Goal: Obtain resource: Obtain resource

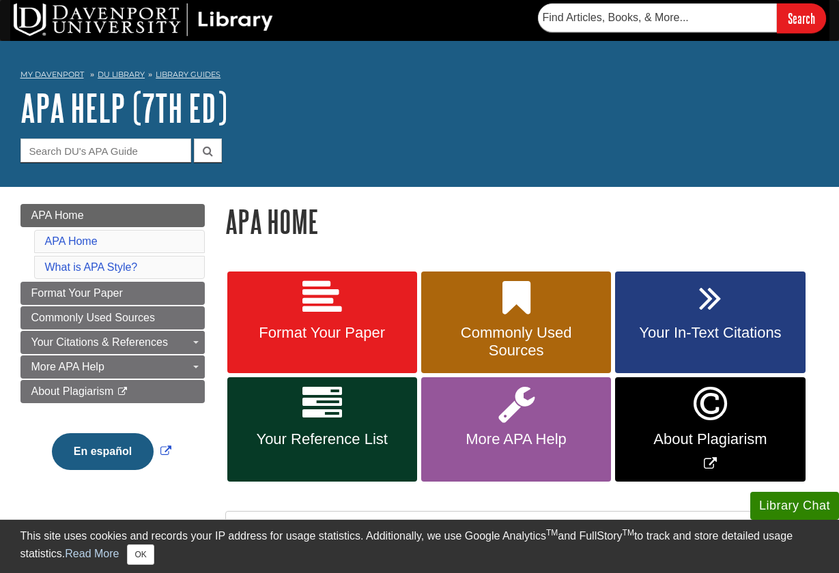
click at [355, 81] on nav "My Davenport DU Library Library Guides APA APA Help (7th Ed) APA Home" at bounding box center [419, 77] width 799 height 22
click at [365, 90] on h1 "APA Help (7th Ed)" at bounding box center [419, 107] width 799 height 41
click at [335, 92] on h1 "APA Help (7th Ed)" at bounding box center [419, 107] width 799 height 41
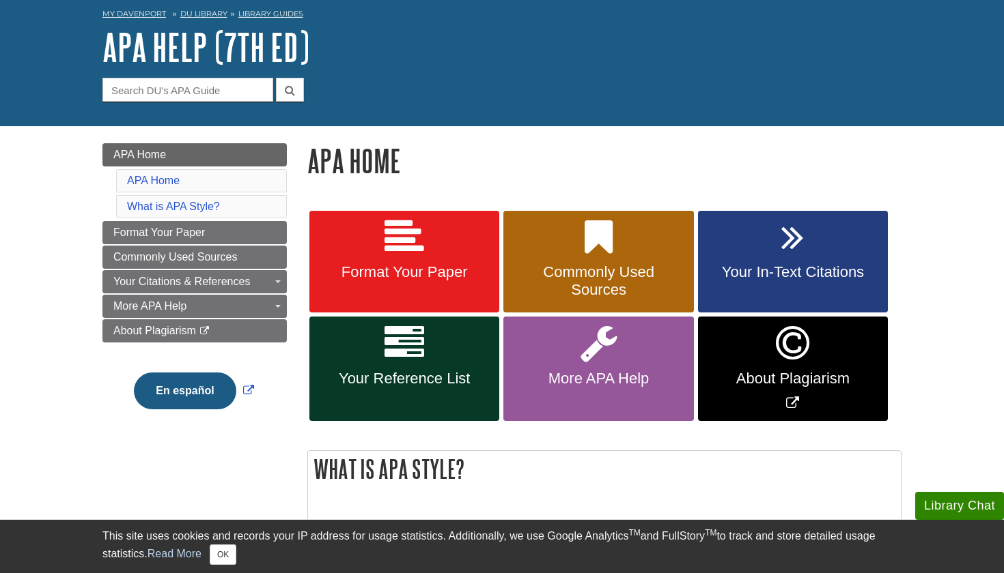
scroll to position [64, 0]
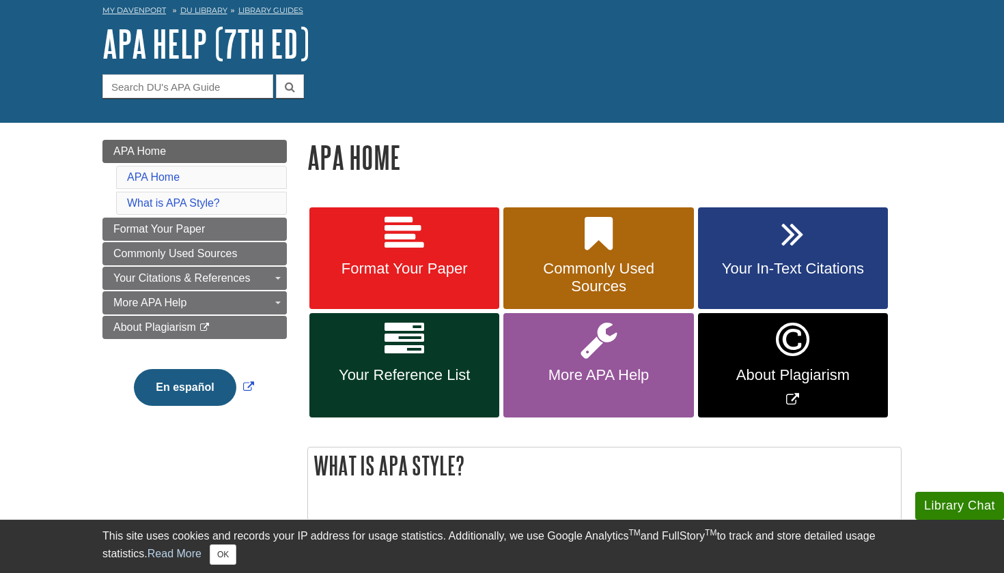
click at [430, 255] on link "Format Your Paper" at bounding box center [404, 259] width 190 height 102
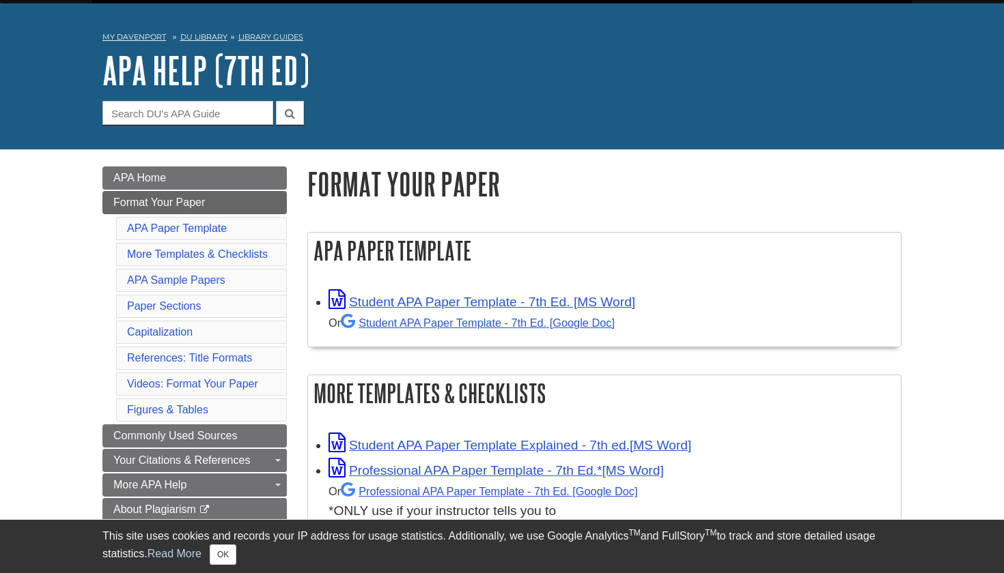
scroll to position [119, 0]
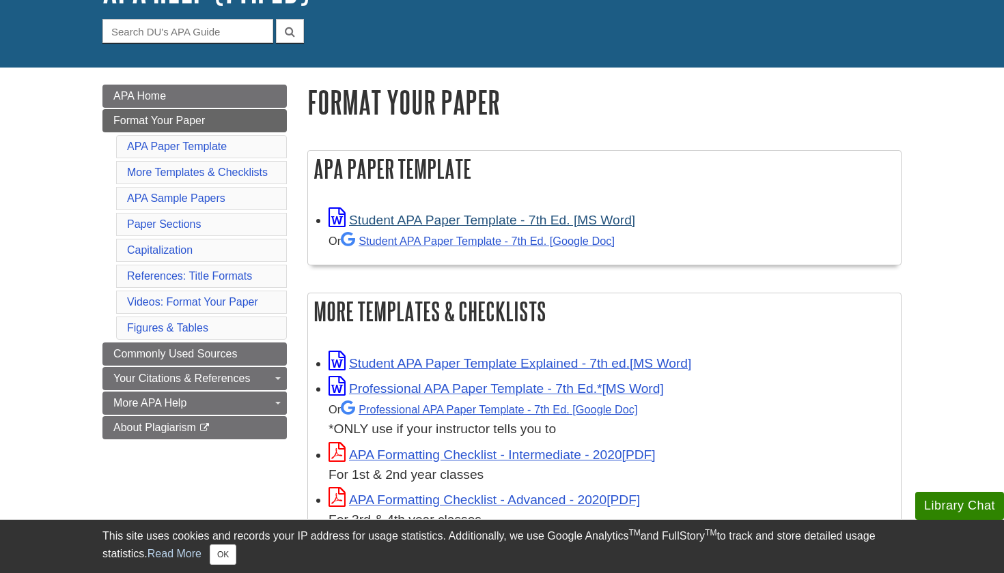
click at [453, 221] on link "Student APA Paper Template - 7th Ed. [MS Word]" at bounding box center [481, 220] width 307 height 14
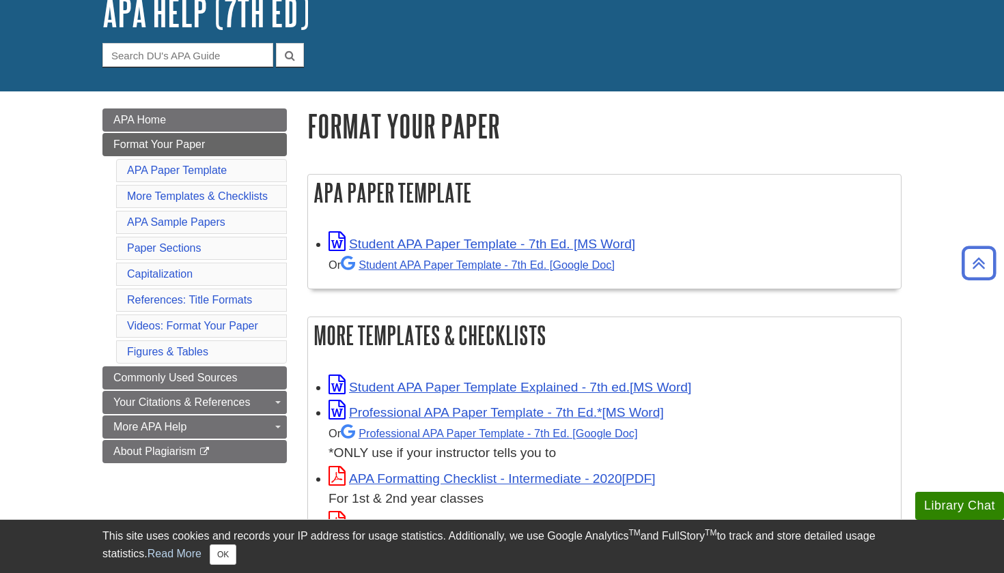
scroll to position [86, 0]
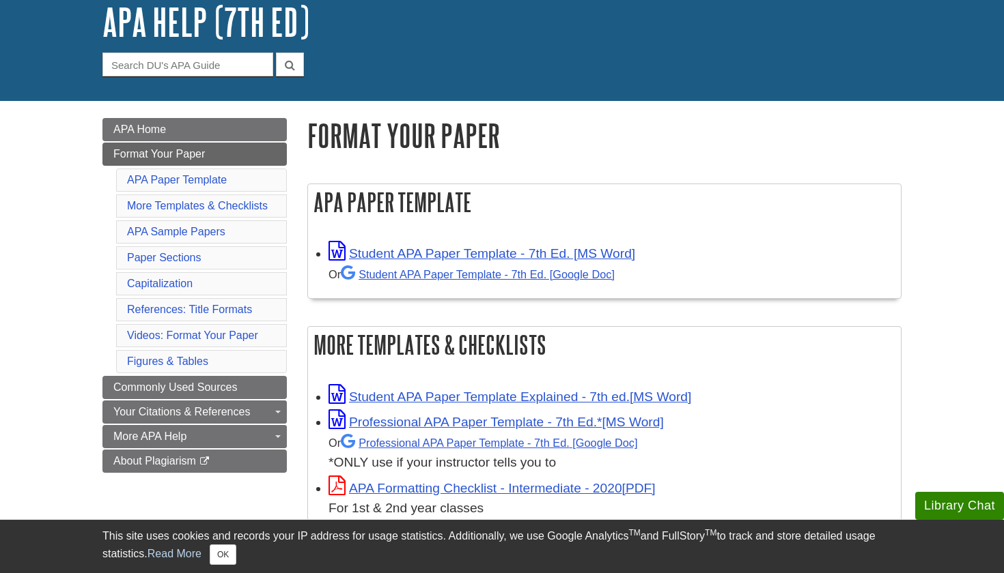
click at [267, 180] on li "APA Paper Template" at bounding box center [201, 180] width 171 height 23
click at [211, 184] on link "APA Paper Template" at bounding box center [177, 180] width 100 height 12
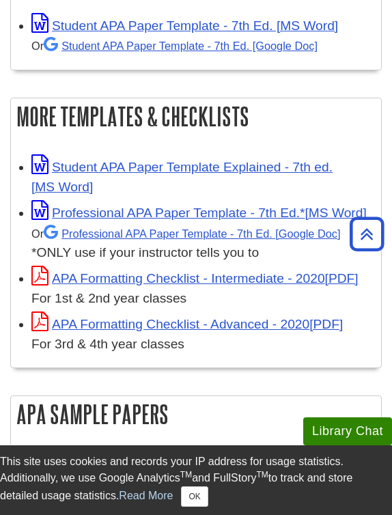
scroll to position [705, 0]
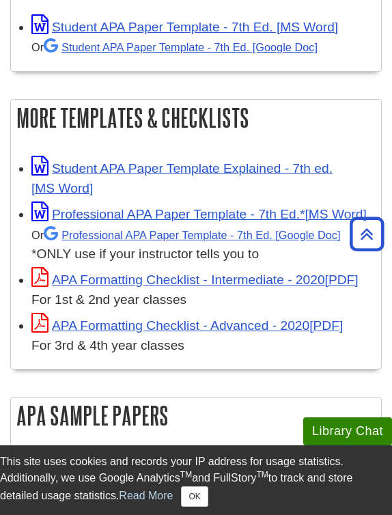
click at [155, 176] on div "Student APA Paper Template Explained - 7th ed." at bounding box center [202, 177] width 343 height 42
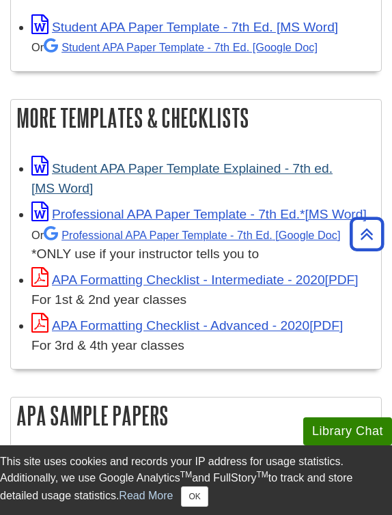
click at [146, 169] on link "Student APA Paper Template Explained - 7th ed." at bounding box center [181, 178] width 301 height 34
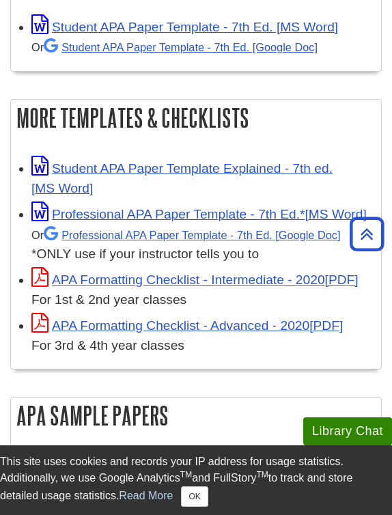
click at [80, 102] on h2 "More Templates & Checklists" at bounding box center [196, 118] width 370 height 36
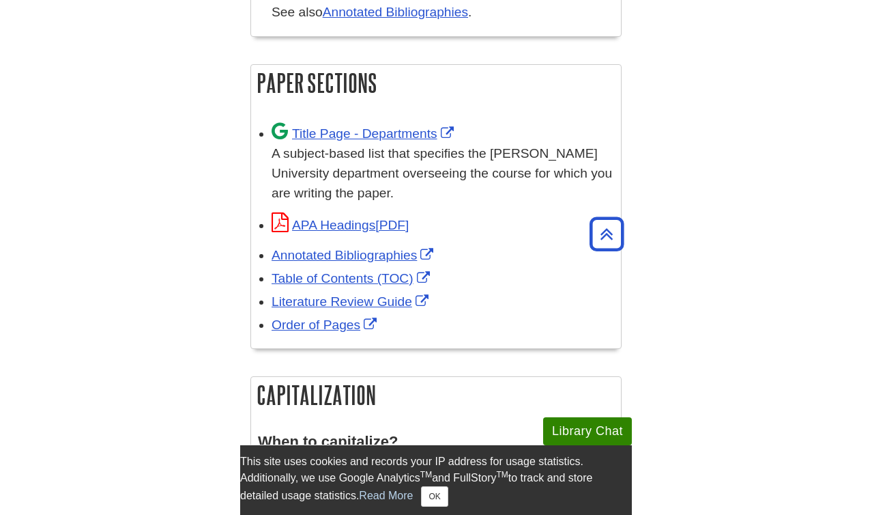
scroll to position [1302, 0]
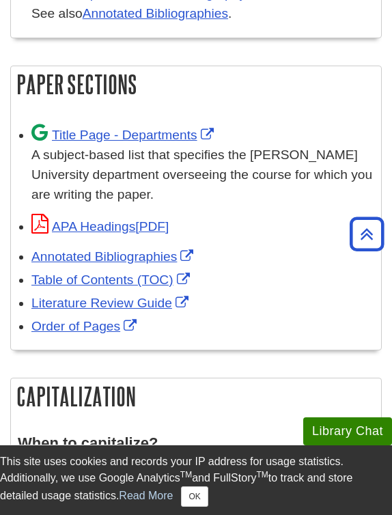
click at [23, 102] on h2 "Paper Sections" at bounding box center [196, 84] width 370 height 36
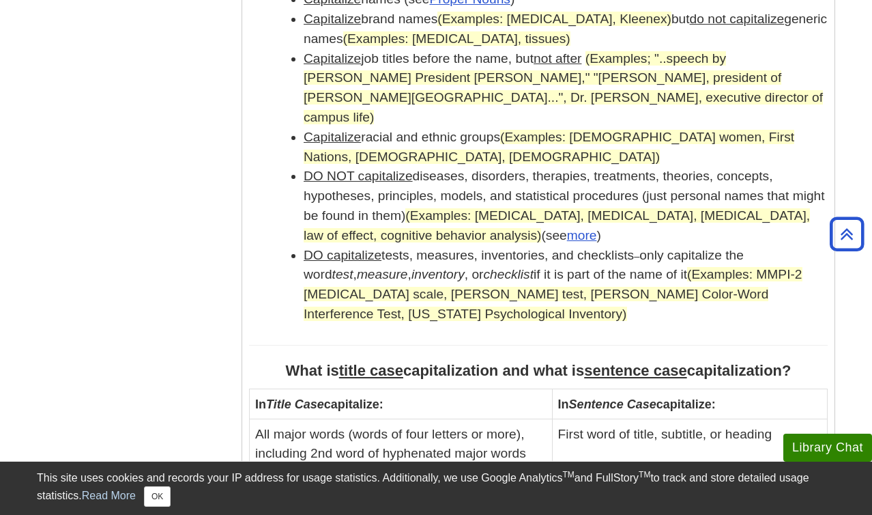
drag, startPoint x: 53, startPoint y: 81, endPoint x: -46, endPoint y: 111, distance: 104.1
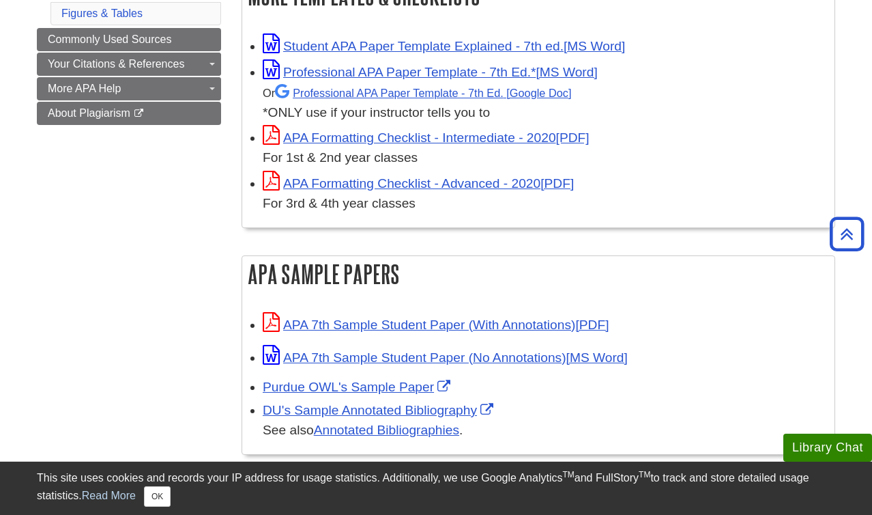
scroll to position [435, 0]
click at [421, 324] on link "APA 7th Sample Student Paper (With Annotations)" at bounding box center [436, 324] width 346 height 14
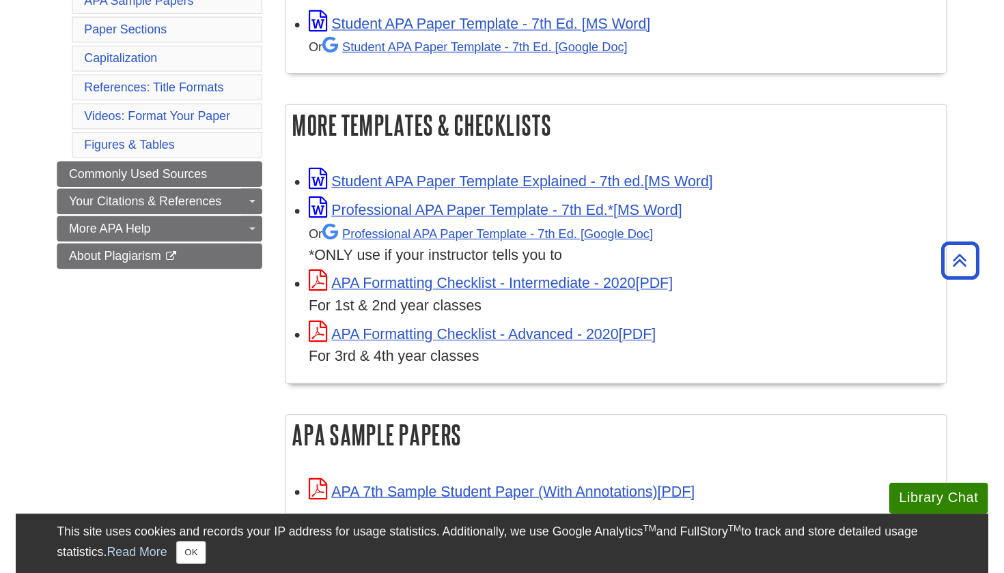
scroll to position [303, 0]
